Goal: Transaction & Acquisition: Obtain resource

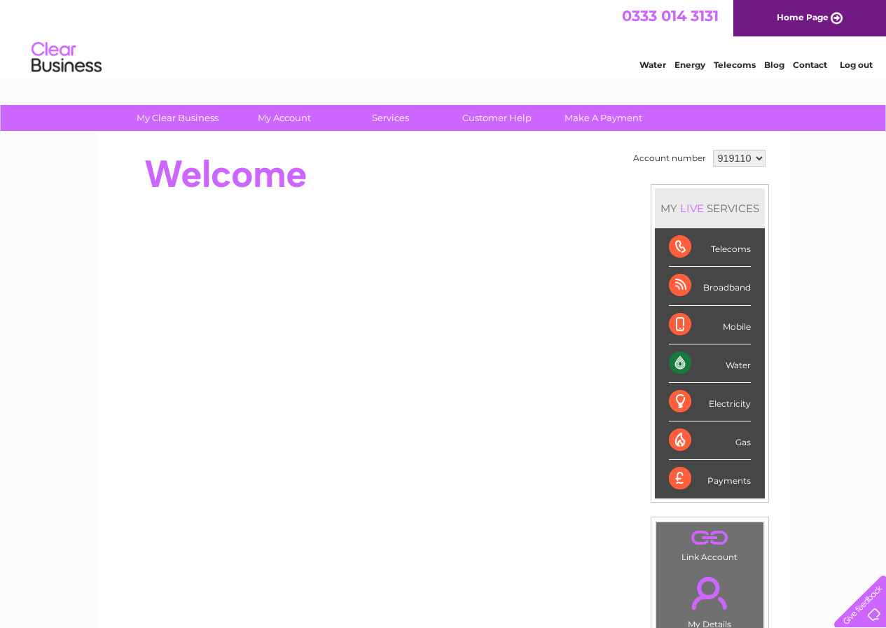
click at [727, 360] on div "Water" at bounding box center [710, 363] width 82 height 39
click at [735, 365] on div "Water" at bounding box center [710, 363] width 82 height 39
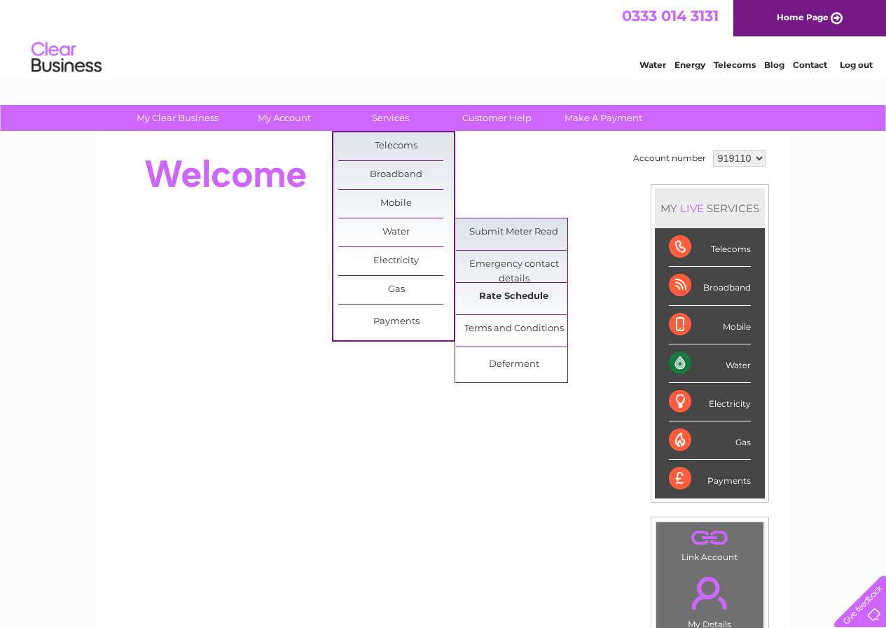
click at [508, 295] on link "Rate Schedule" at bounding box center [514, 297] width 116 height 28
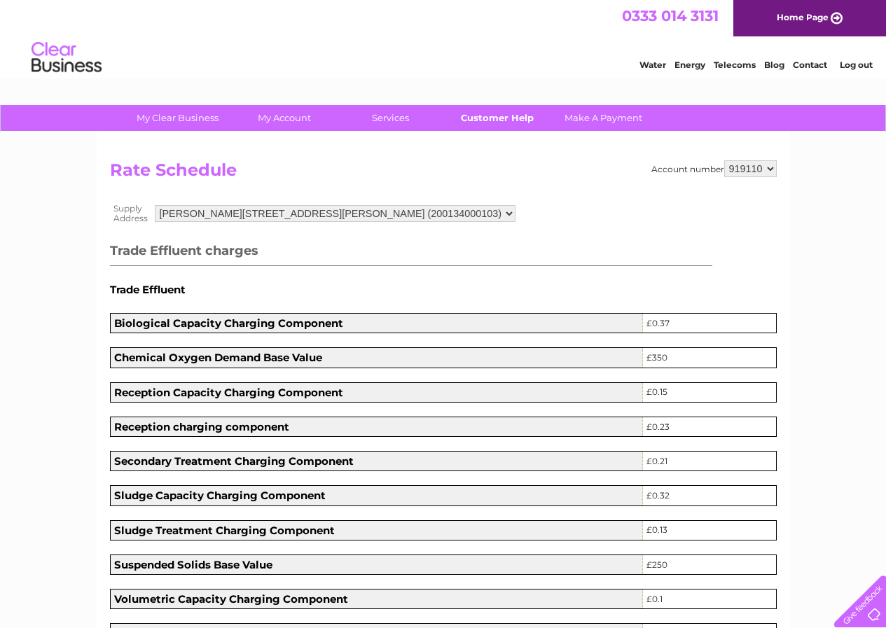
click at [512, 117] on link "Customer Help" at bounding box center [497, 118] width 116 height 26
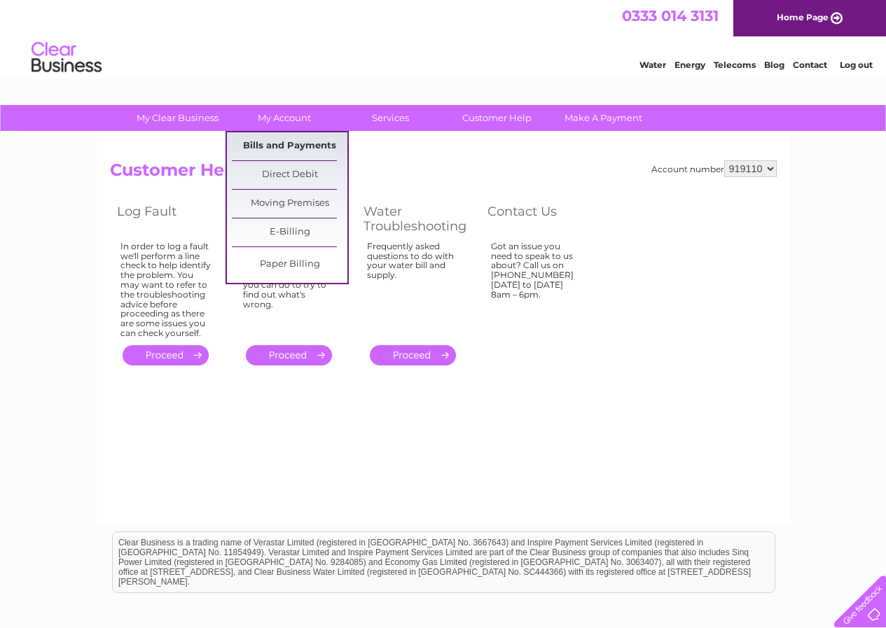
click at [281, 144] on link "Bills and Payments" at bounding box center [290, 146] width 116 height 28
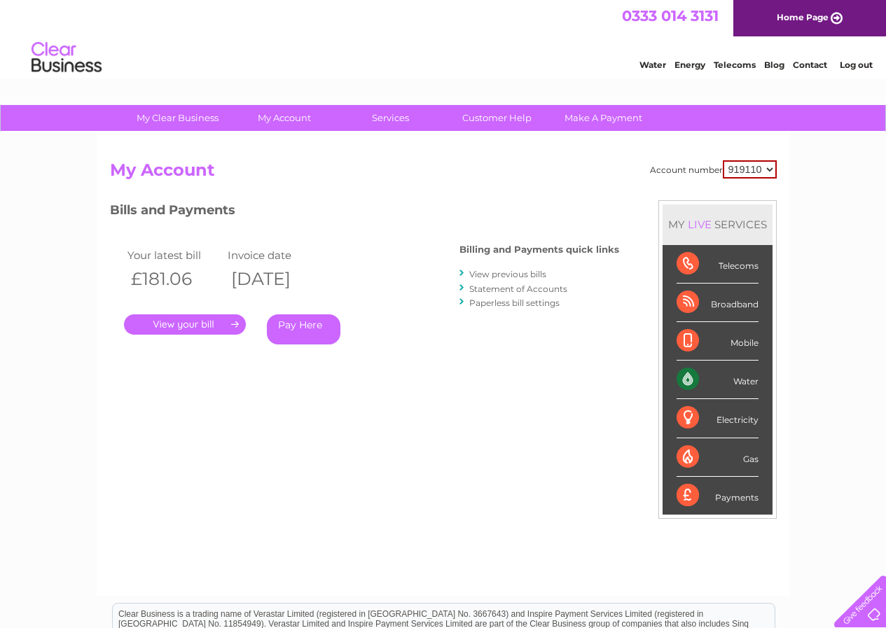
click at [494, 272] on link "View previous bills" at bounding box center [507, 274] width 77 height 11
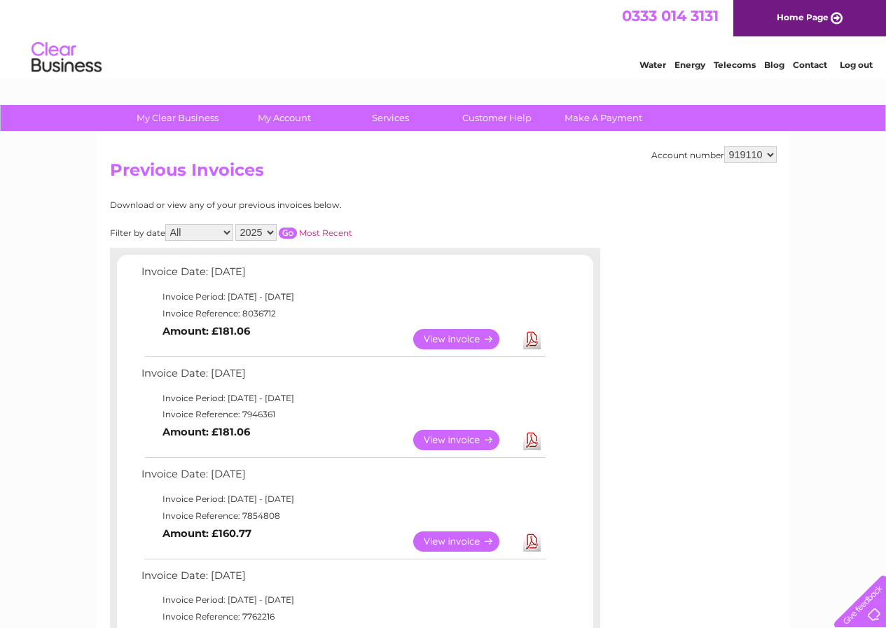
click at [533, 442] on link "Download" at bounding box center [532, 440] width 18 height 20
click at [478, 332] on link "View" at bounding box center [464, 339] width 103 height 20
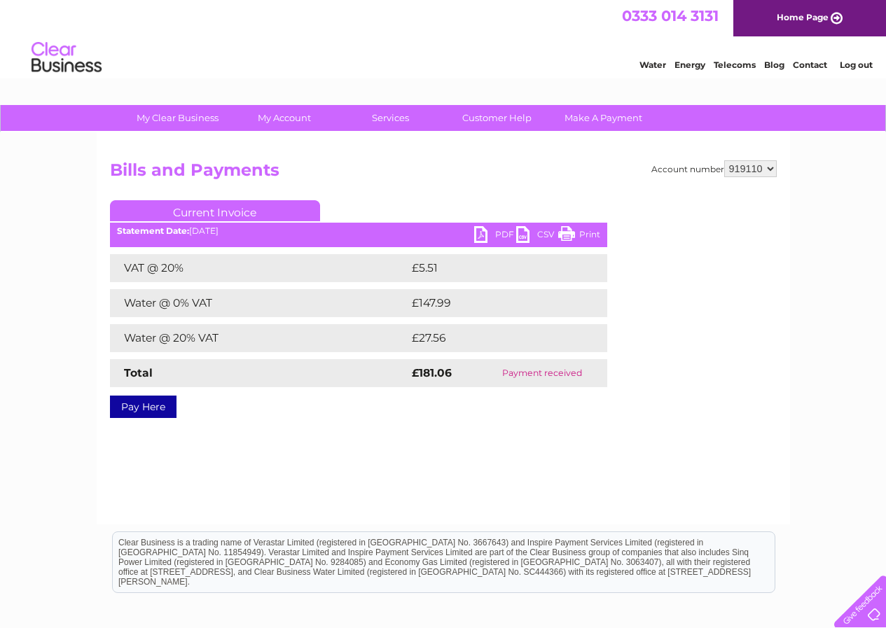
click at [480, 234] on link "PDF" at bounding box center [495, 236] width 42 height 20
